Goal: Find specific page/section: Find specific page/section

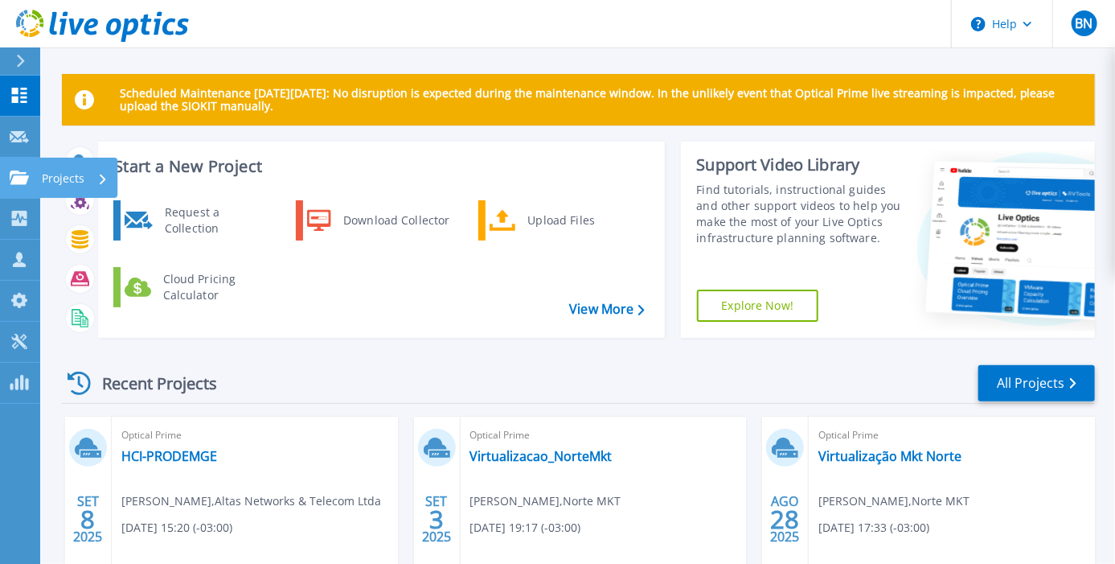
click at [20, 176] on icon at bounding box center [19, 177] width 19 height 14
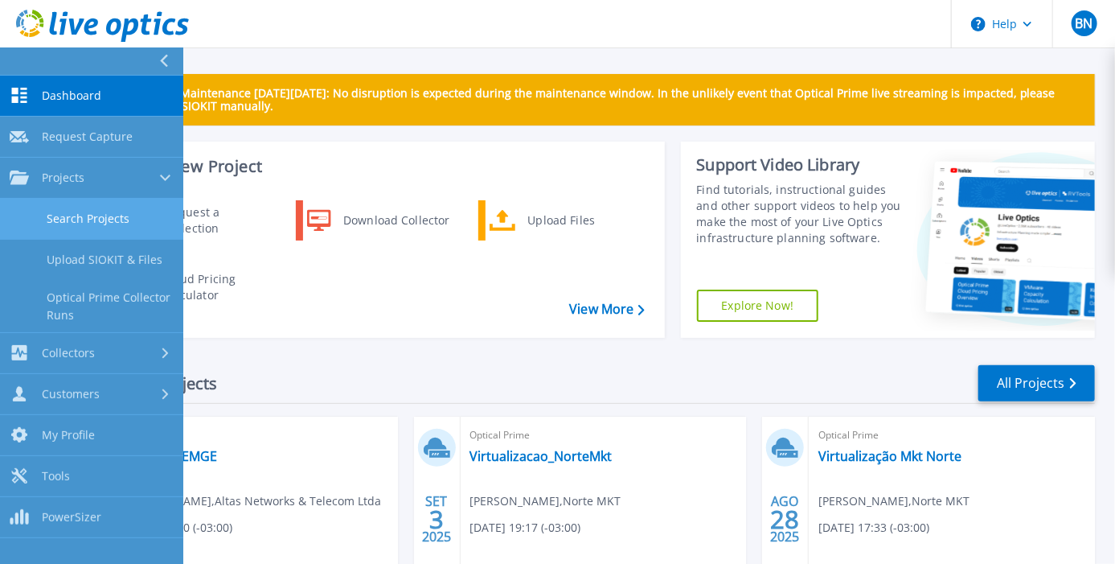
click at [80, 222] on link "Search Projects" at bounding box center [91, 219] width 183 height 41
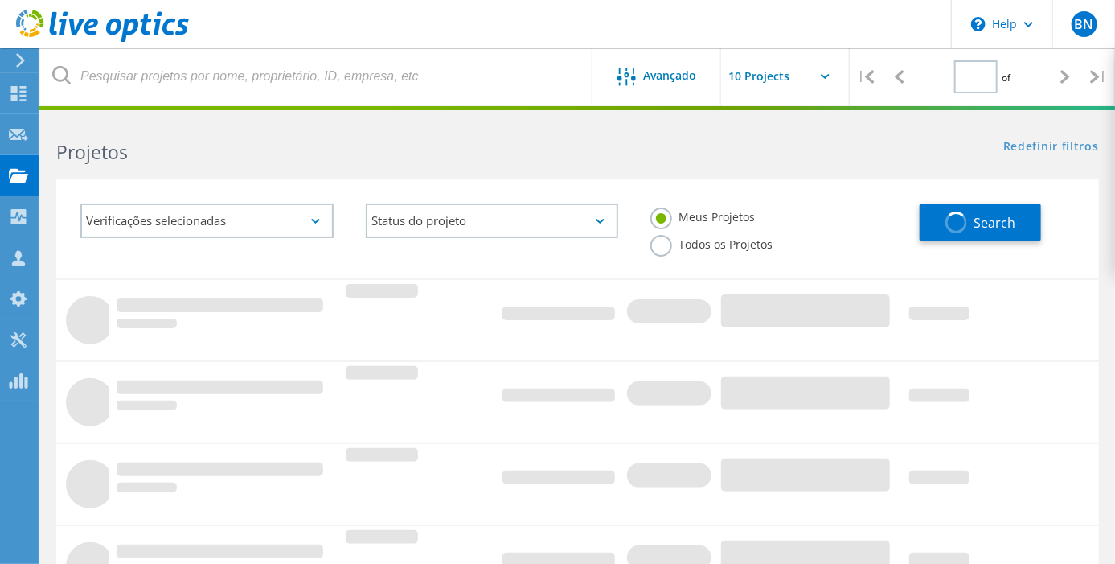
type input "1"
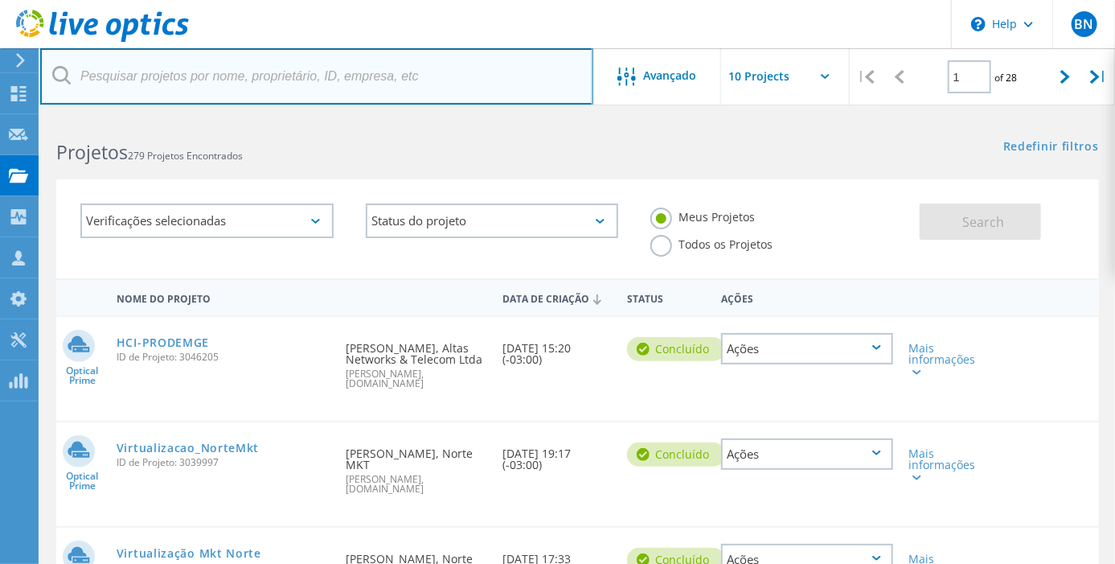
click at [162, 86] on input "text" at bounding box center [316, 76] width 553 height 56
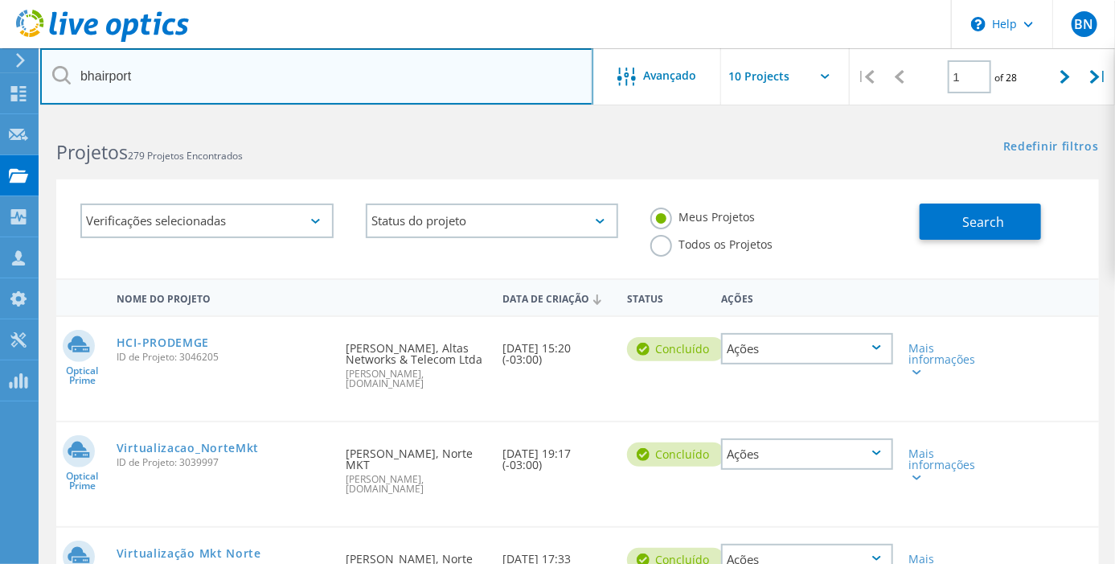
type input "bhairport"
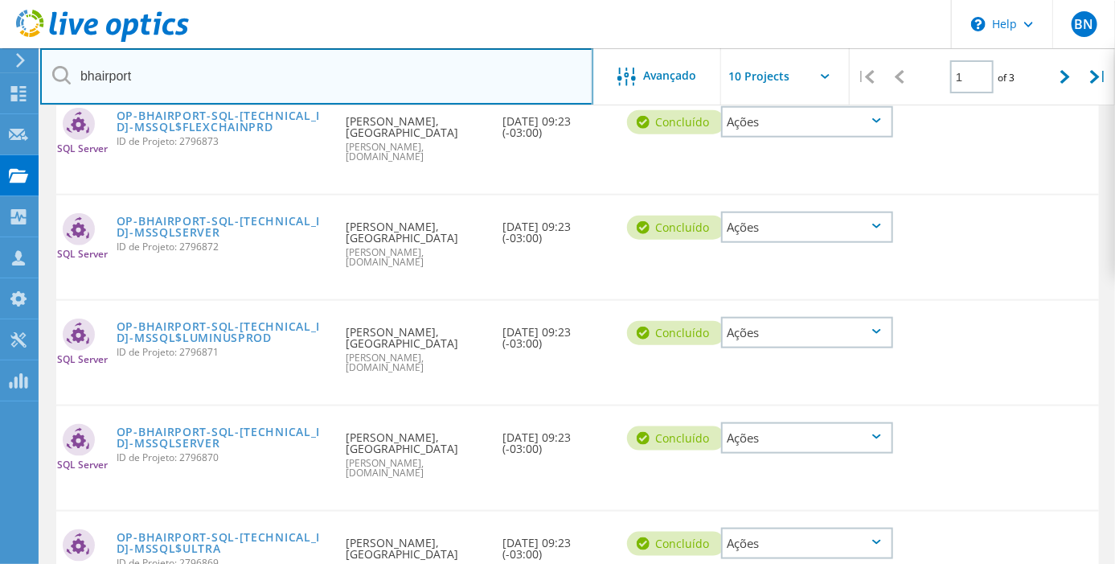
scroll to position [652, 0]
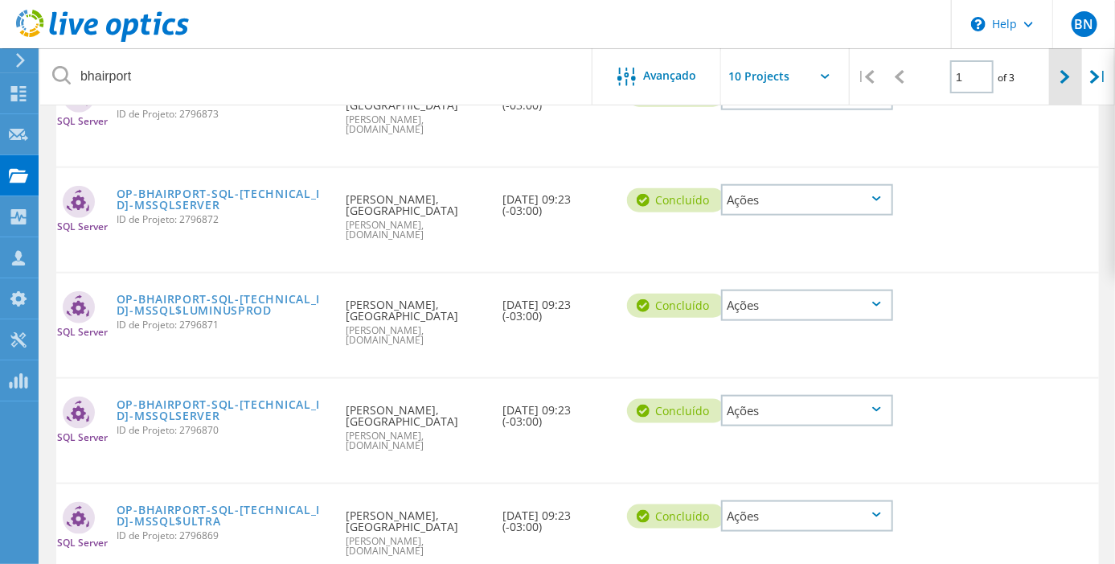
click at [1068, 76] on icon at bounding box center [1065, 77] width 10 height 14
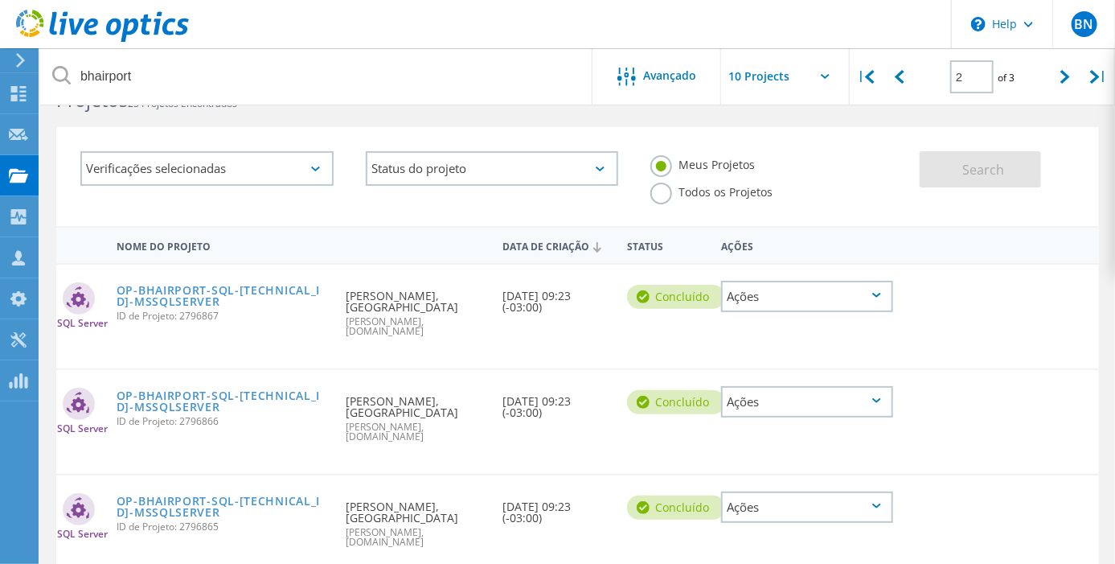
scroll to position [0, 0]
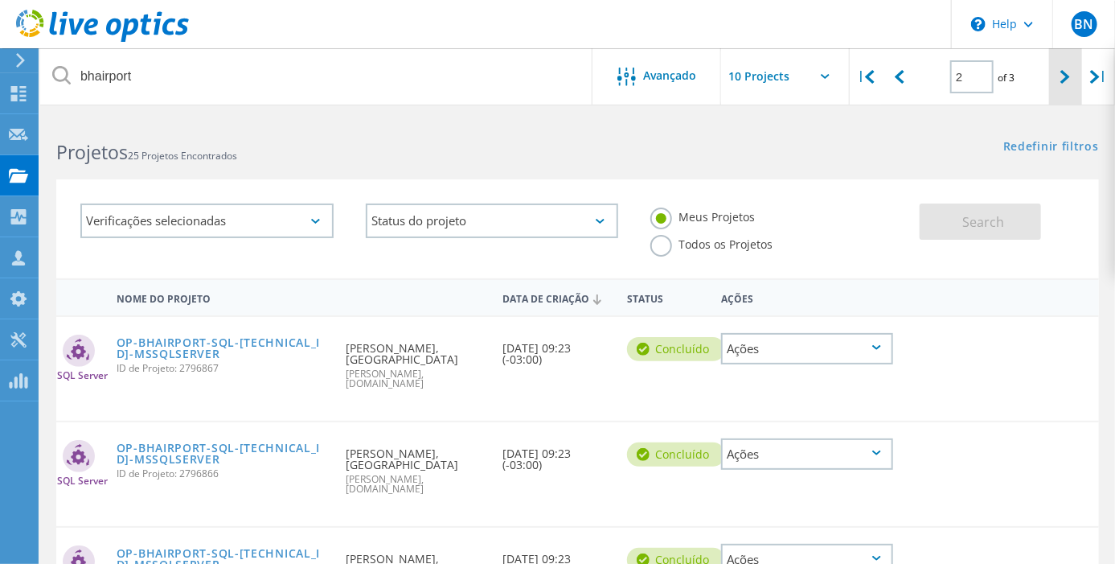
click at [1056, 76] on div at bounding box center [1065, 76] width 33 height 57
type input "3"
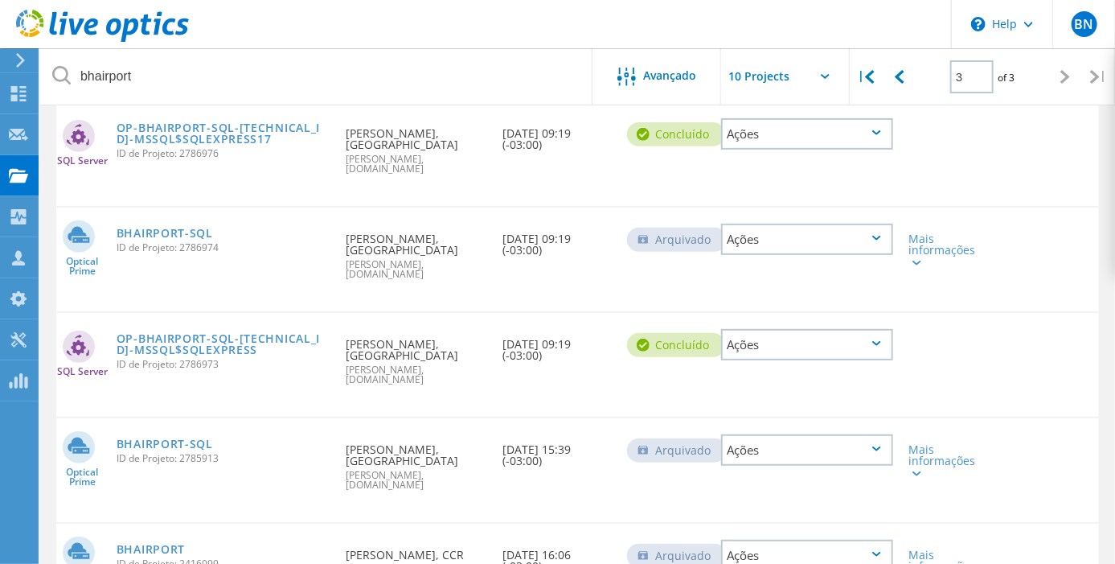
scroll to position [232, 0]
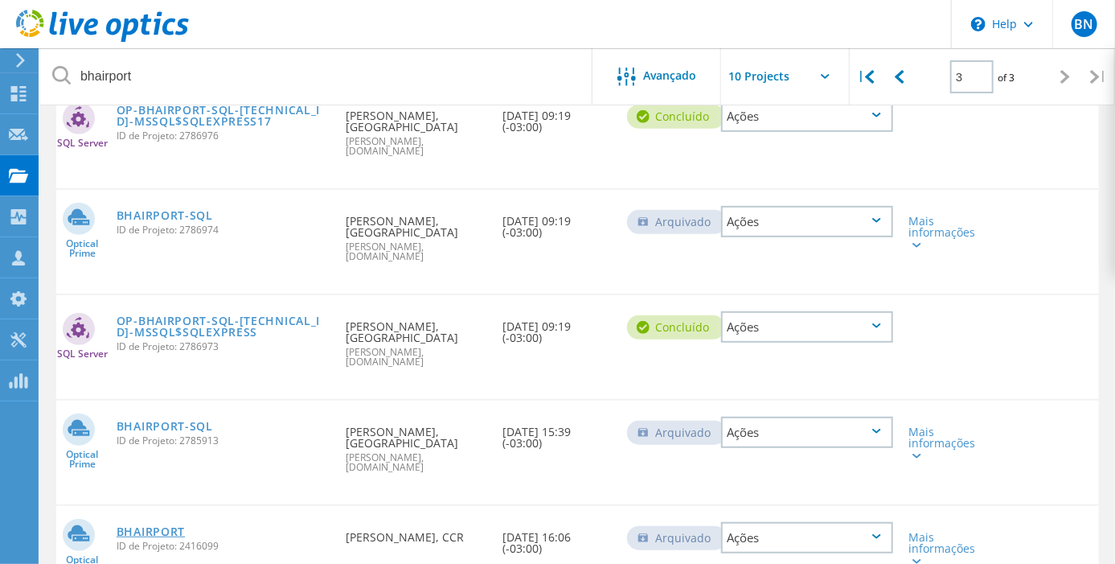
click at [154, 526] on link "BHAIRPORT" at bounding box center [151, 531] width 68 height 11
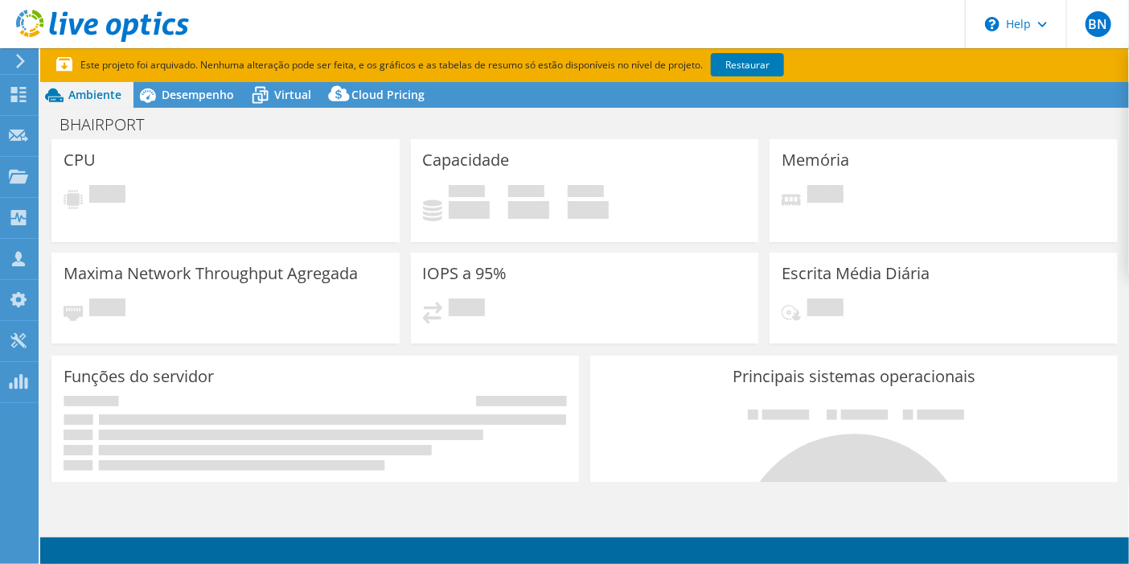
select select "USD"
select select "SouthAmerica"
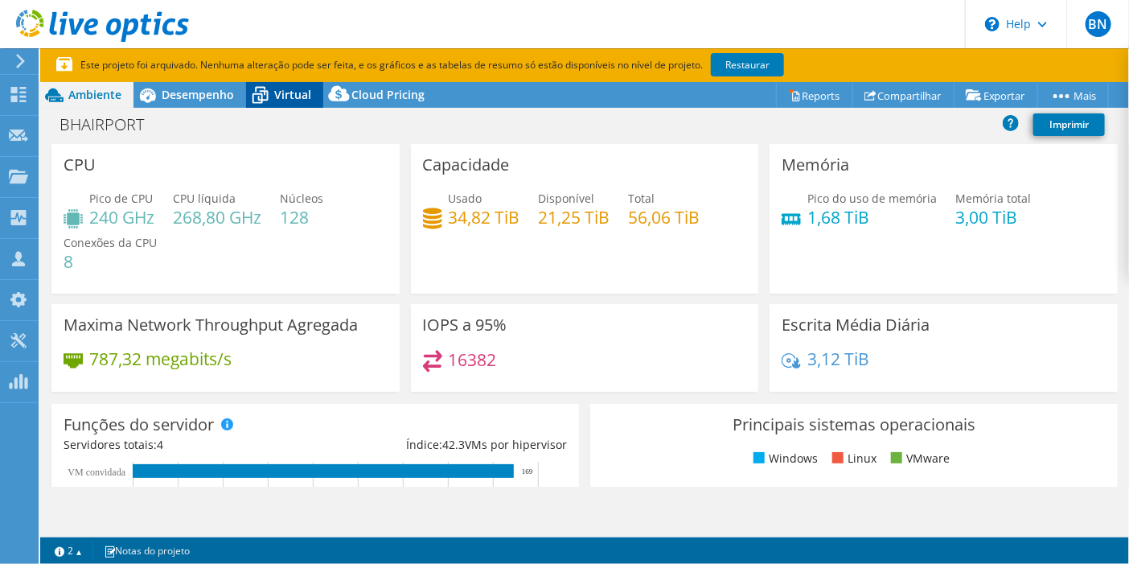
click at [291, 90] on span "Virtual" at bounding box center [292, 94] width 37 height 15
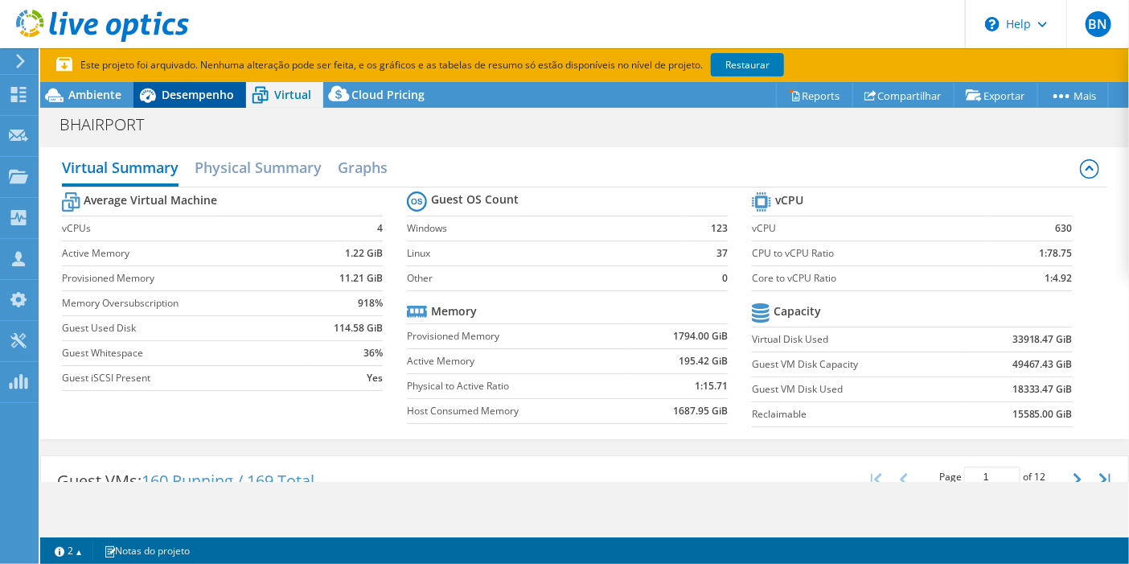
click at [202, 84] on div "Desempenho" at bounding box center [189, 95] width 113 height 26
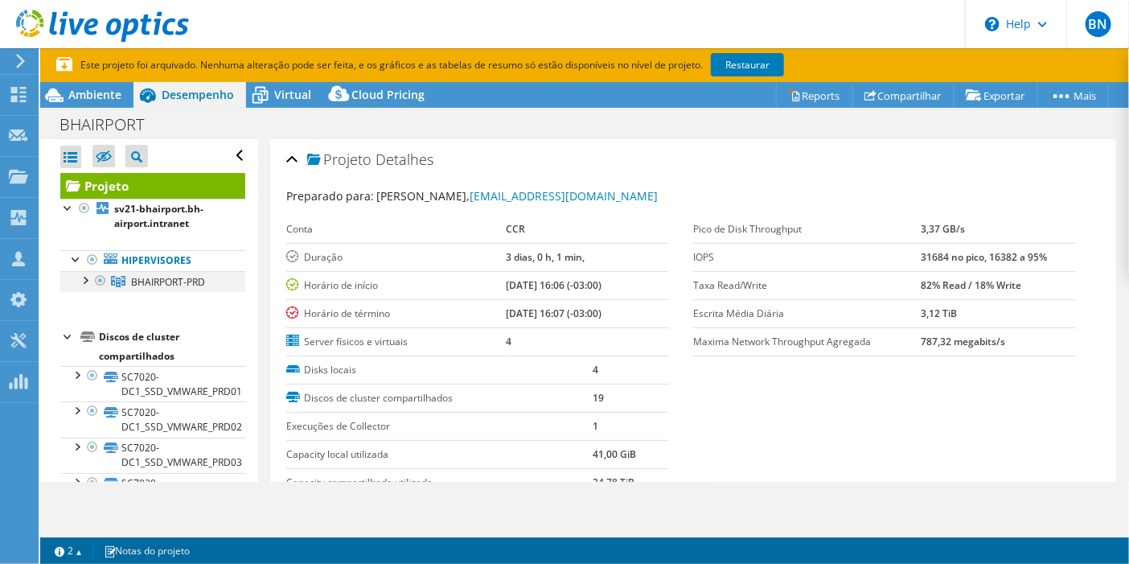
click at [84, 282] on div at bounding box center [84, 279] width 16 height 16
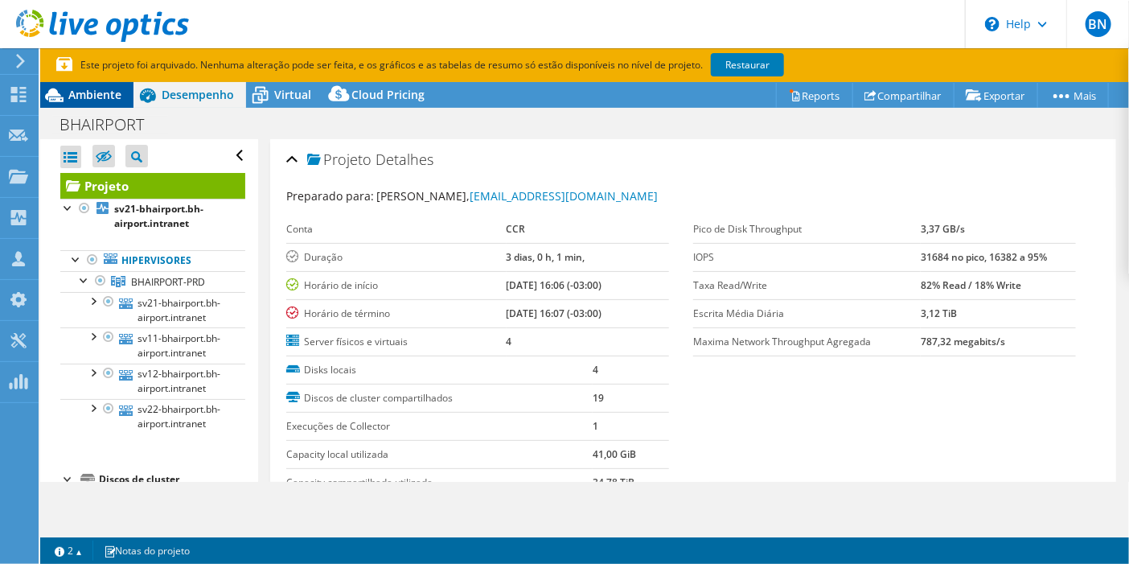
click at [87, 92] on span "Ambiente" at bounding box center [94, 94] width 53 height 15
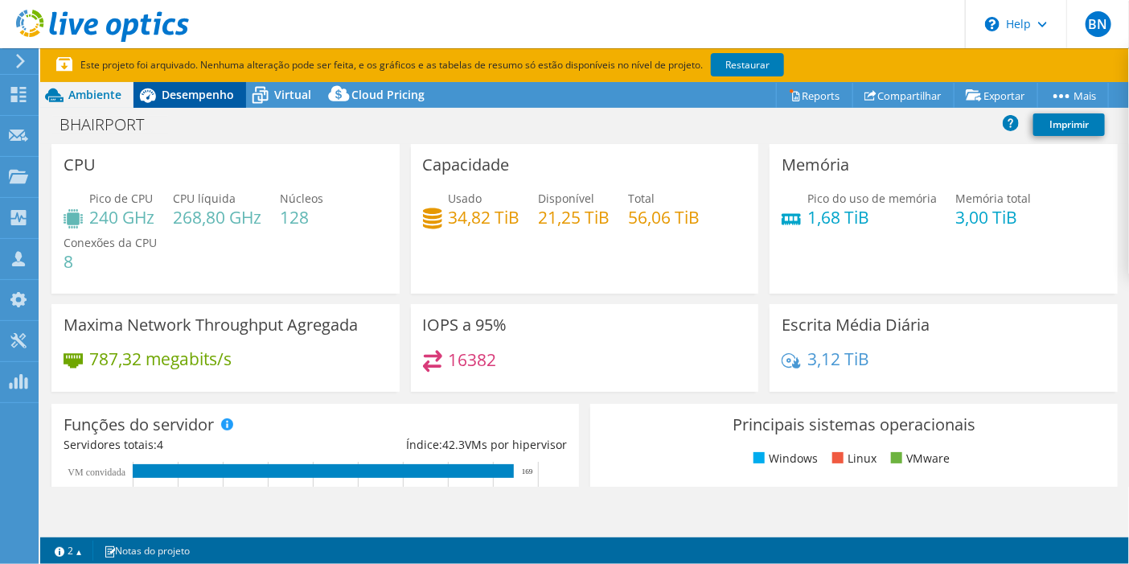
click at [195, 96] on span "Desempenho" at bounding box center [198, 94] width 72 height 15
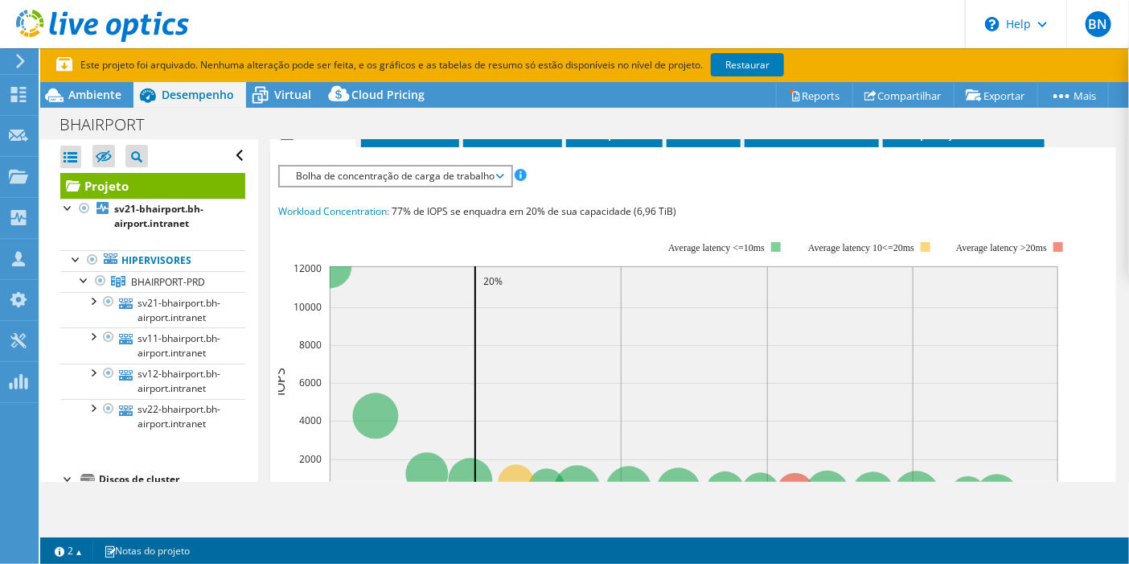
scroll to position [268, 0]
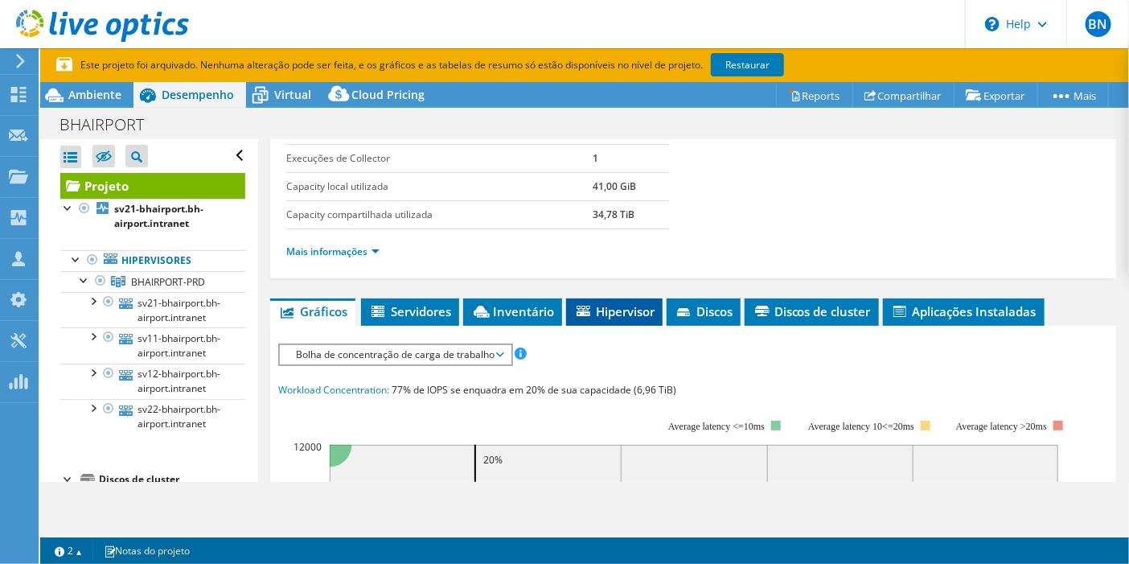
click at [609, 303] on span "Hipervisor" at bounding box center [614, 311] width 80 height 16
